Goal: Task Accomplishment & Management: Manage account settings

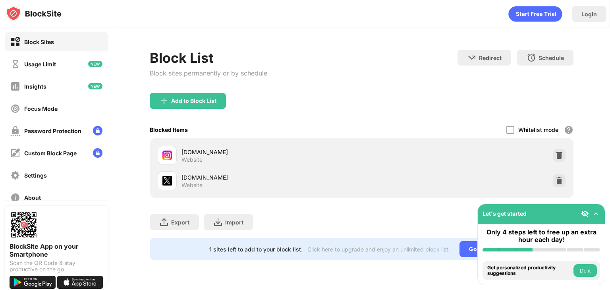
click at [560, 174] on div "x.com Website" at bounding box center [362, 180] width 414 height 25
click at [558, 180] on img at bounding box center [560, 181] width 8 height 8
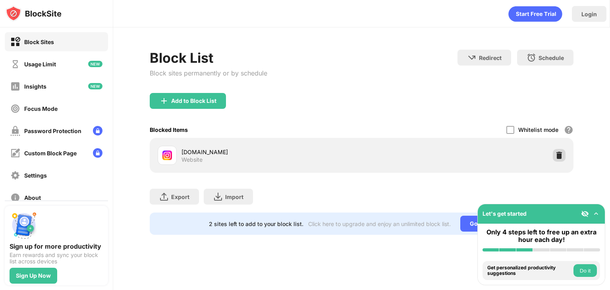
click at [559, 159] on div at bounding box center [559, 155] width 13 height 13
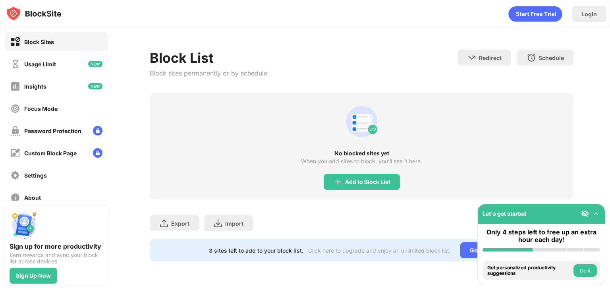
click at [234, 0] on html "Block Sites Usage Limit Insights Focus Mode Password Protection Custom Block Pa…" at bounding box center [305, 145] width 610 height 290
